Goal: Use online tool/utility: Utilize a website feature to perform a specific function

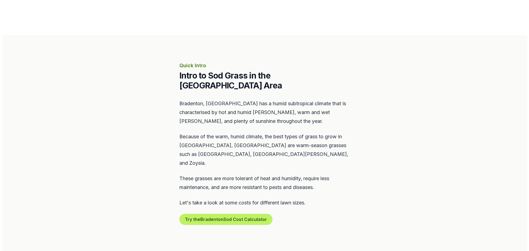
scroll to position [220, 0]
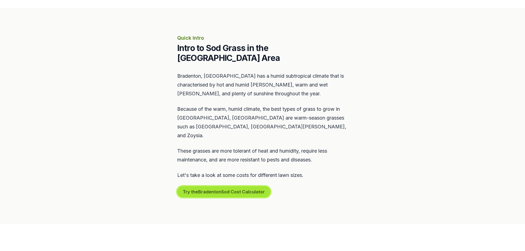
click at [216, 186] on button "Try the Bradenton Sod Cost Calculator" at bounding box center [223, 191] width 93 height 11
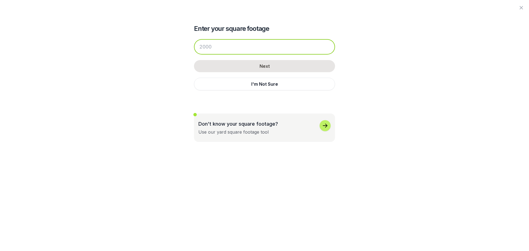
drag, startPoint x: 232, startPoint y: 45, endPoint x: 181, endPoint y: 48, distance: 50.2
click at [181, 48] on div "Enter your square footage Next I'm Not Sure Don't know your square footage? Use…" at bounding box center [265, 71] width 300 height 142
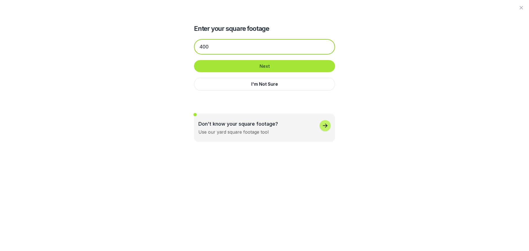
type input "400"
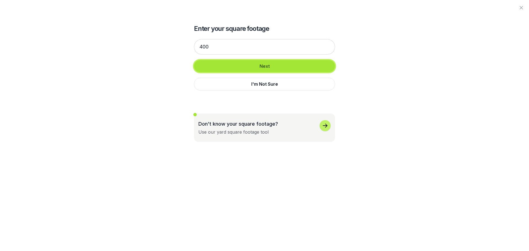
click at [272, 66] on button "Next" at bounding box center [264, 66] width 141 height 12
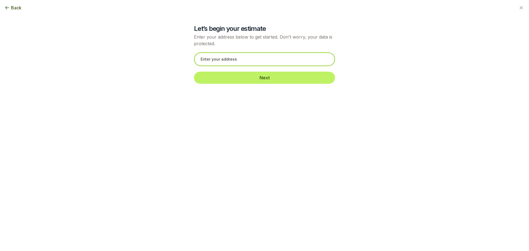
click at [208, 60] on input "text" at bounding box center [264, 59] width 141 height 14
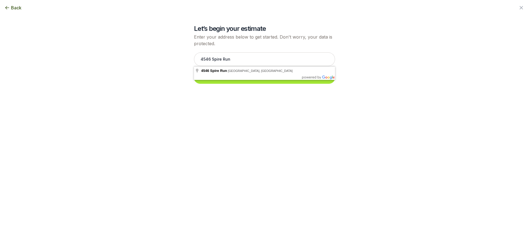
type input "[STREET_ADDRESS]"
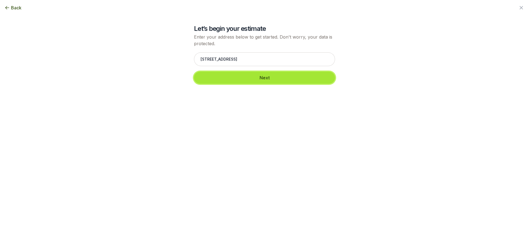
click at [267, 76] on button "Next" at bounding box center [264, 78] width 141 height 12
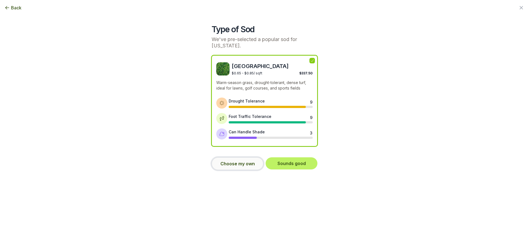
click at [233, 164] on button "Choose my own" at bounding box center [237, 163] width 52 height 13
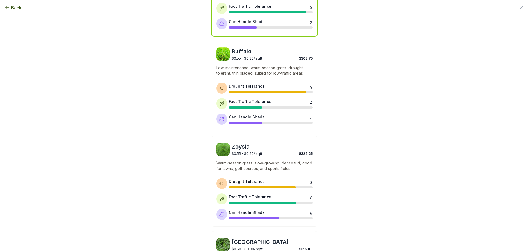
scroll to position [248, 0]
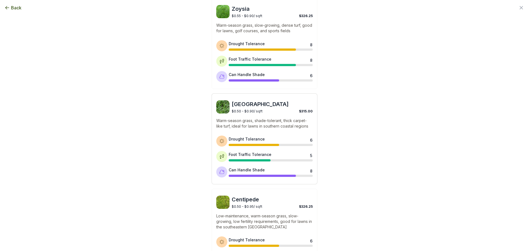
click at [218, 107] on img at bounding box center [222, 106] width 13 height 13
